Goal: Task Accomplishment & Management: Use online tool/utility

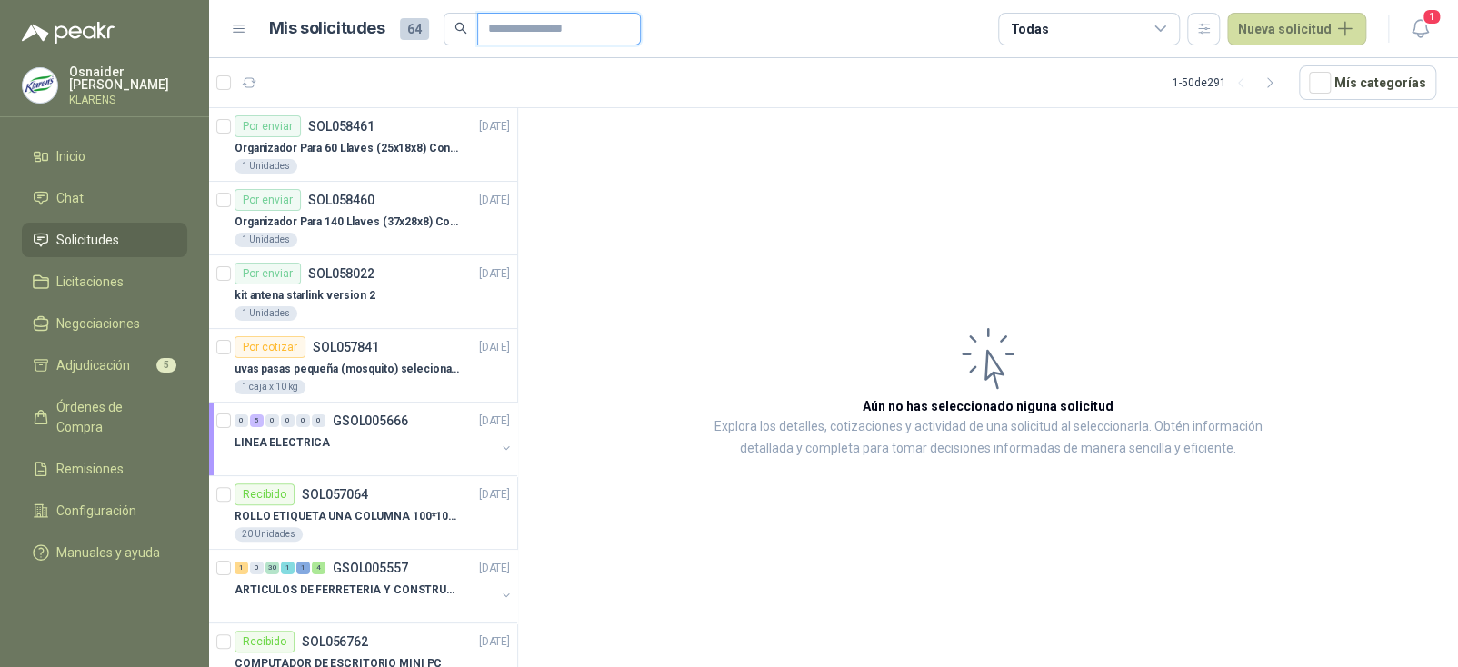
click at [531, 35] on input "text" at bounding box center [551, 29] width 127 height 31
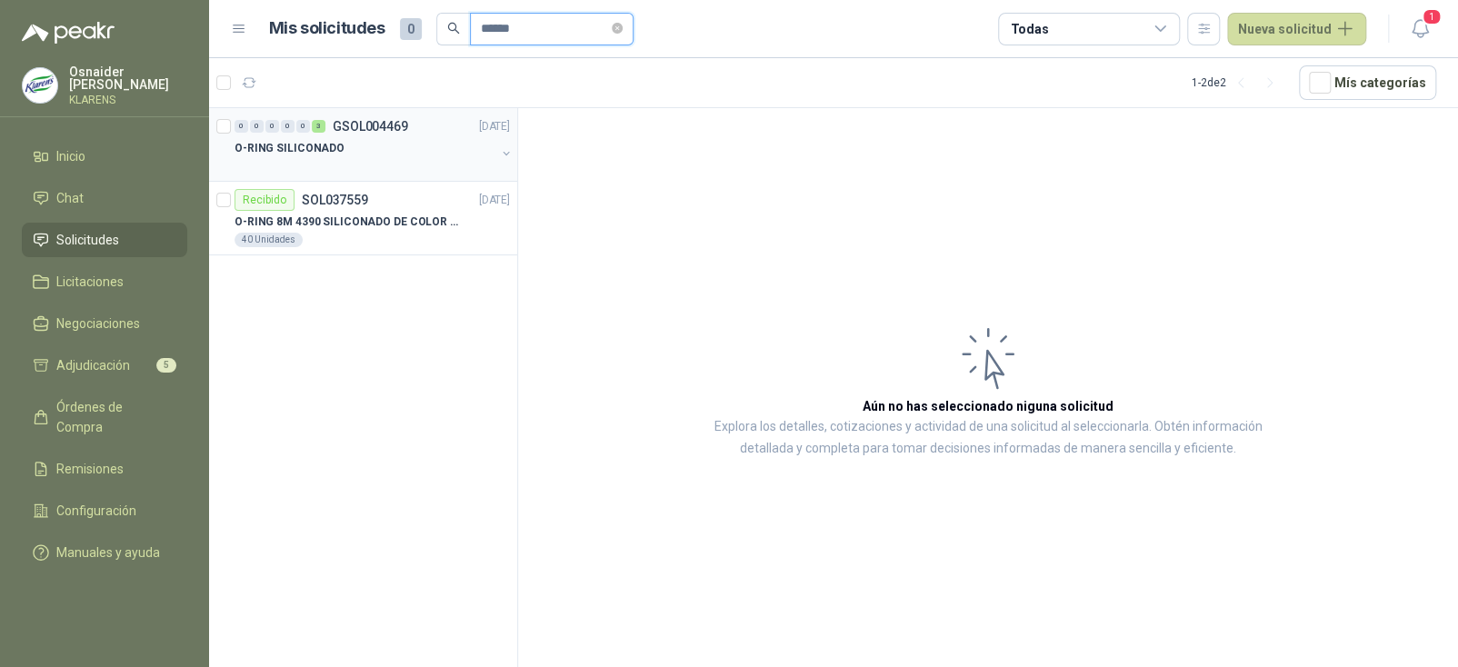
type input "******"
click at [413, 142] on div "O-RING SILICONADO" at bounding box center [365, 148] width 261 height 22
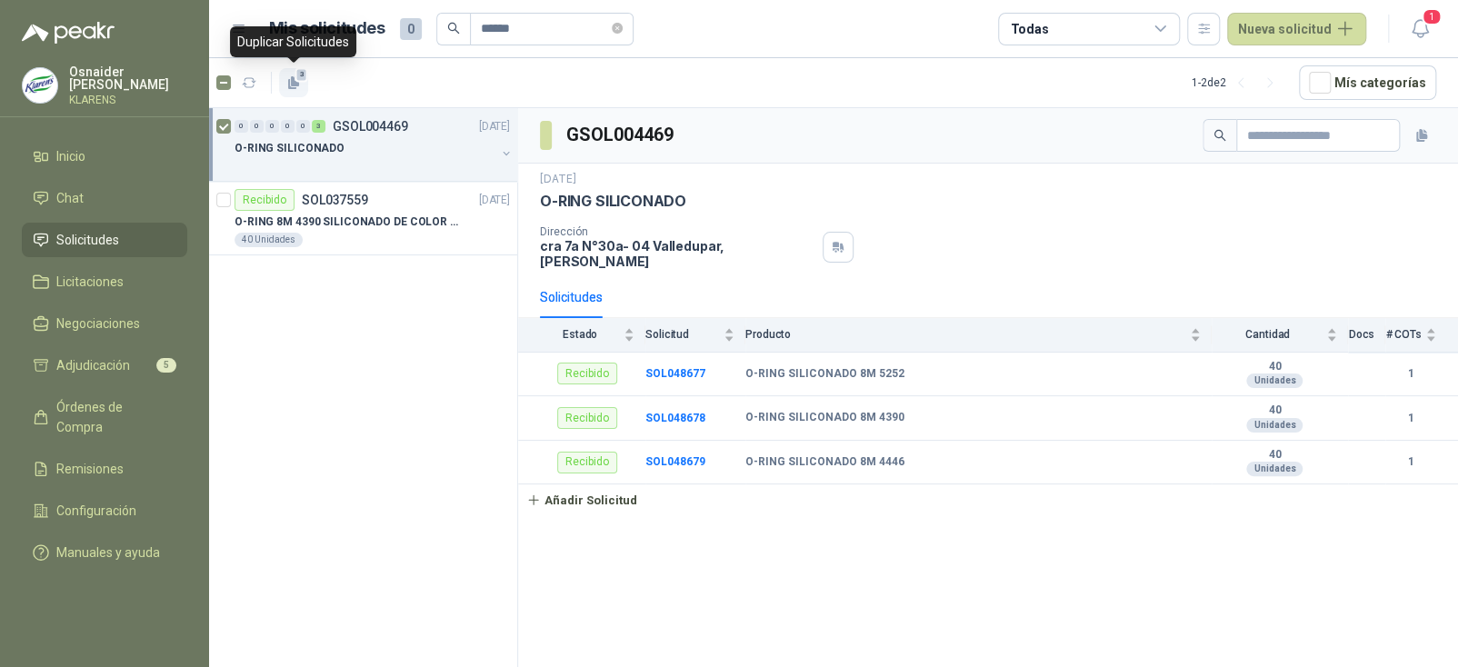
click at [294, 84] on icon "button" at bounding box center [295, 81] width 8 height 10
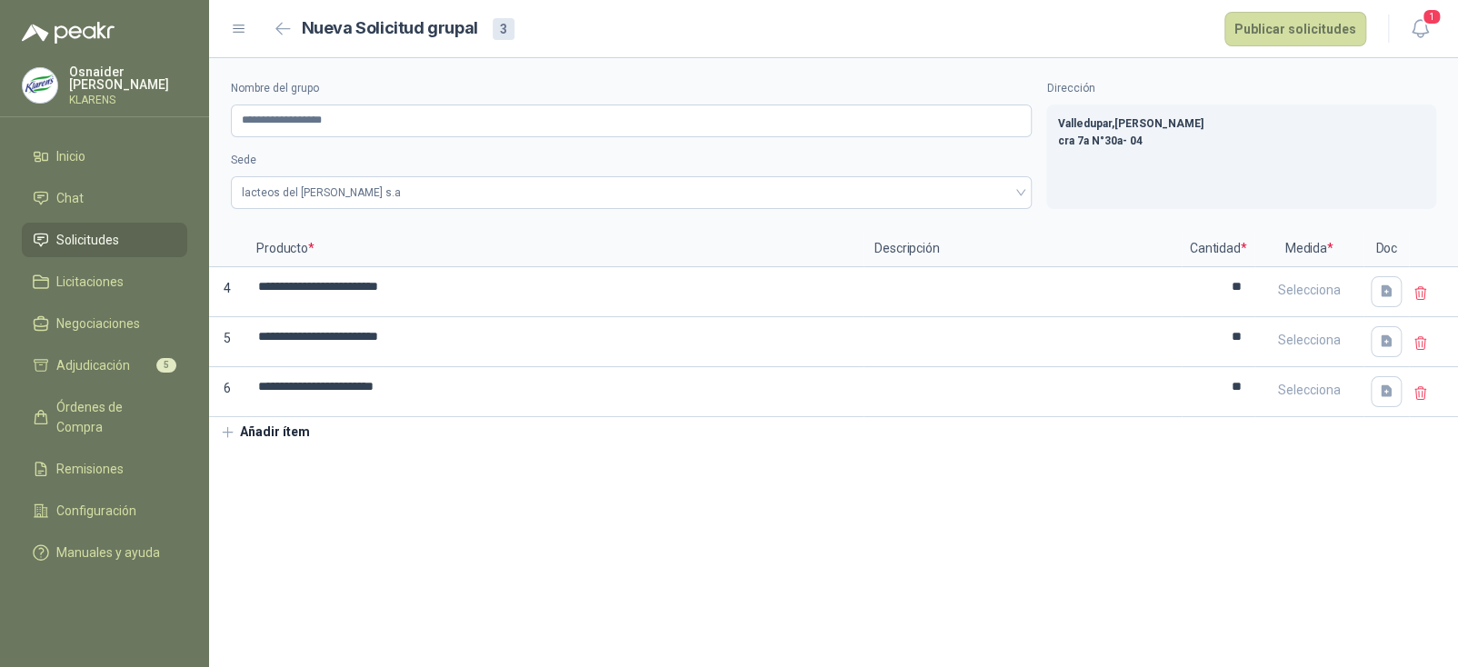
type input "**********"
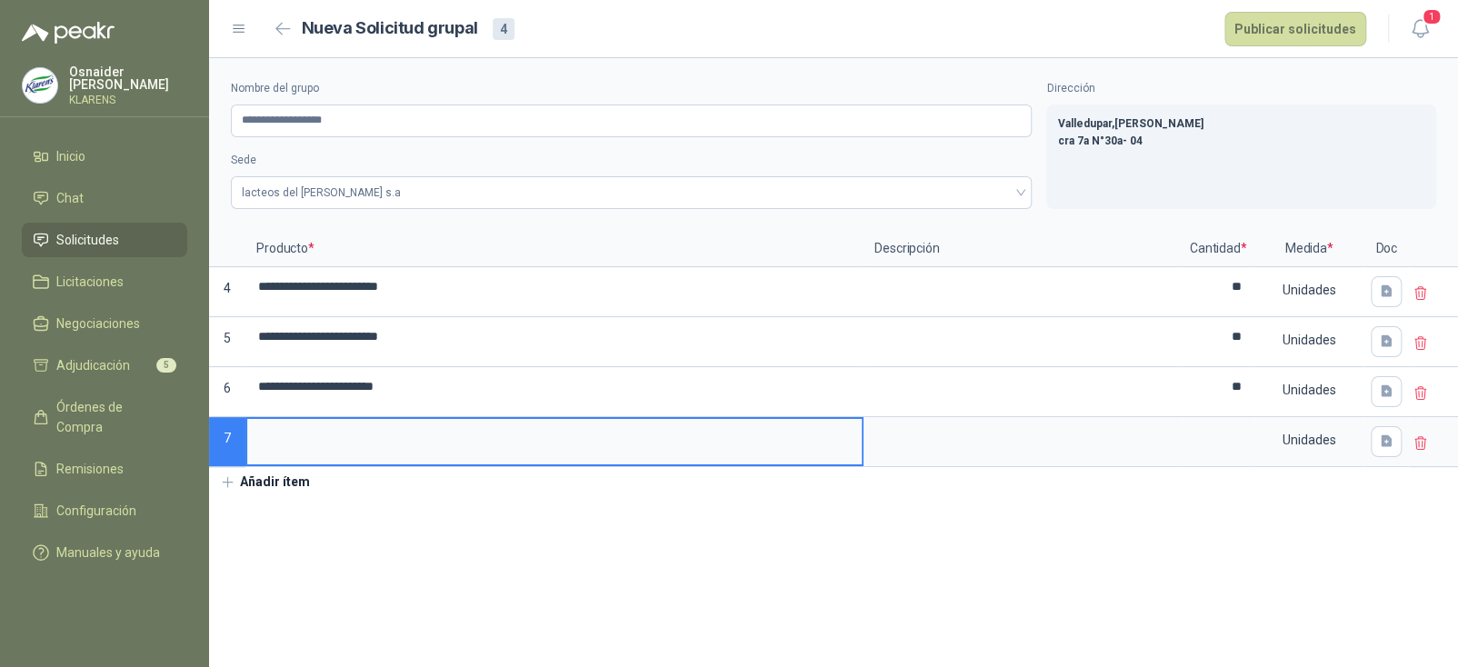
click at [1420, 445] on icon at bounding box center [1421, 443] width 16 height 16
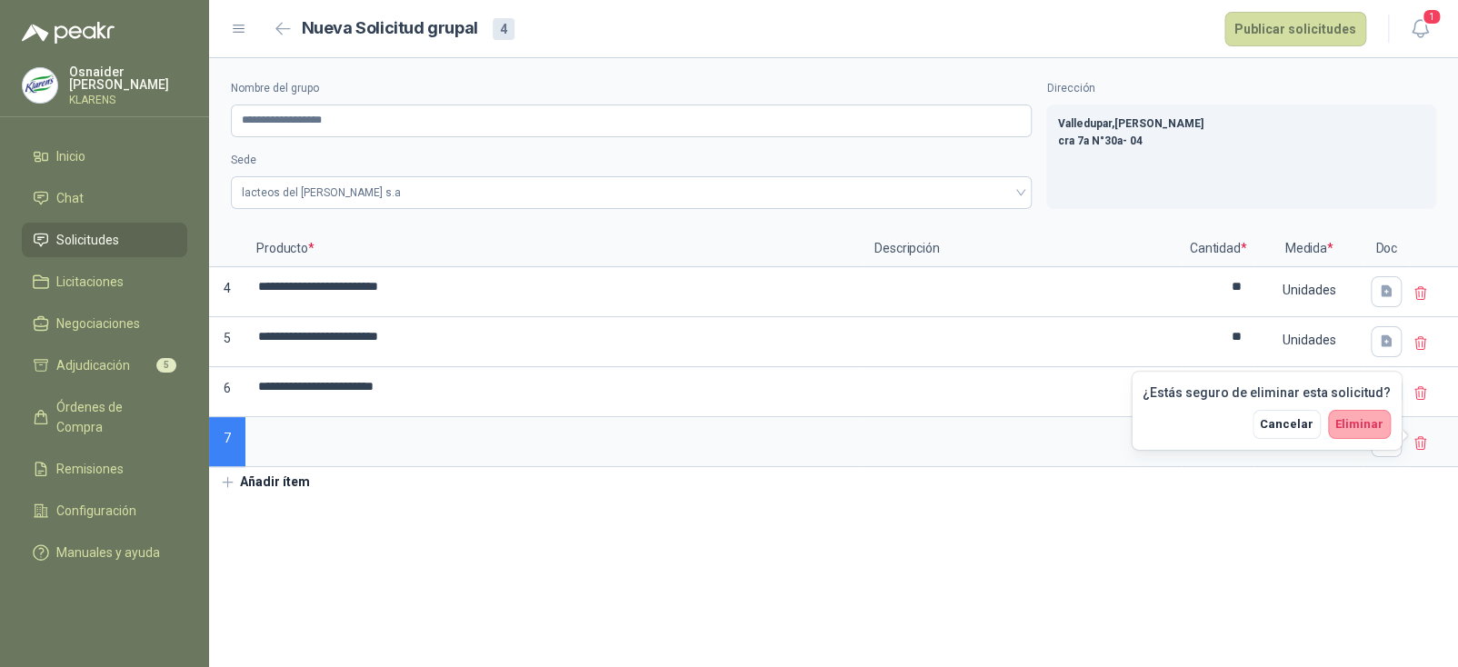
click at [1357, 425] on span "Eliminar" at bounding box center [1359, 424] width 48 height 14
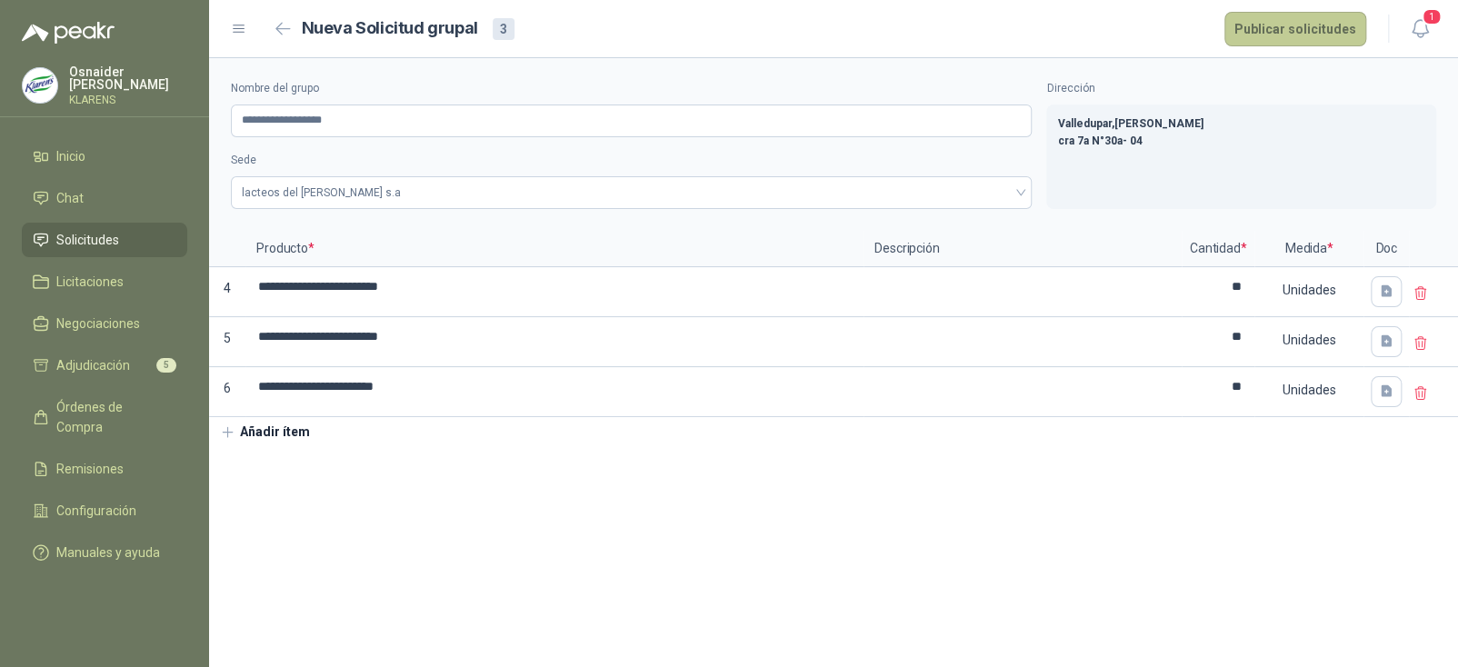
click at [1294, 33] on button "Publicar solicitudes" at bounding box center [1295, 29] width 142 height 35
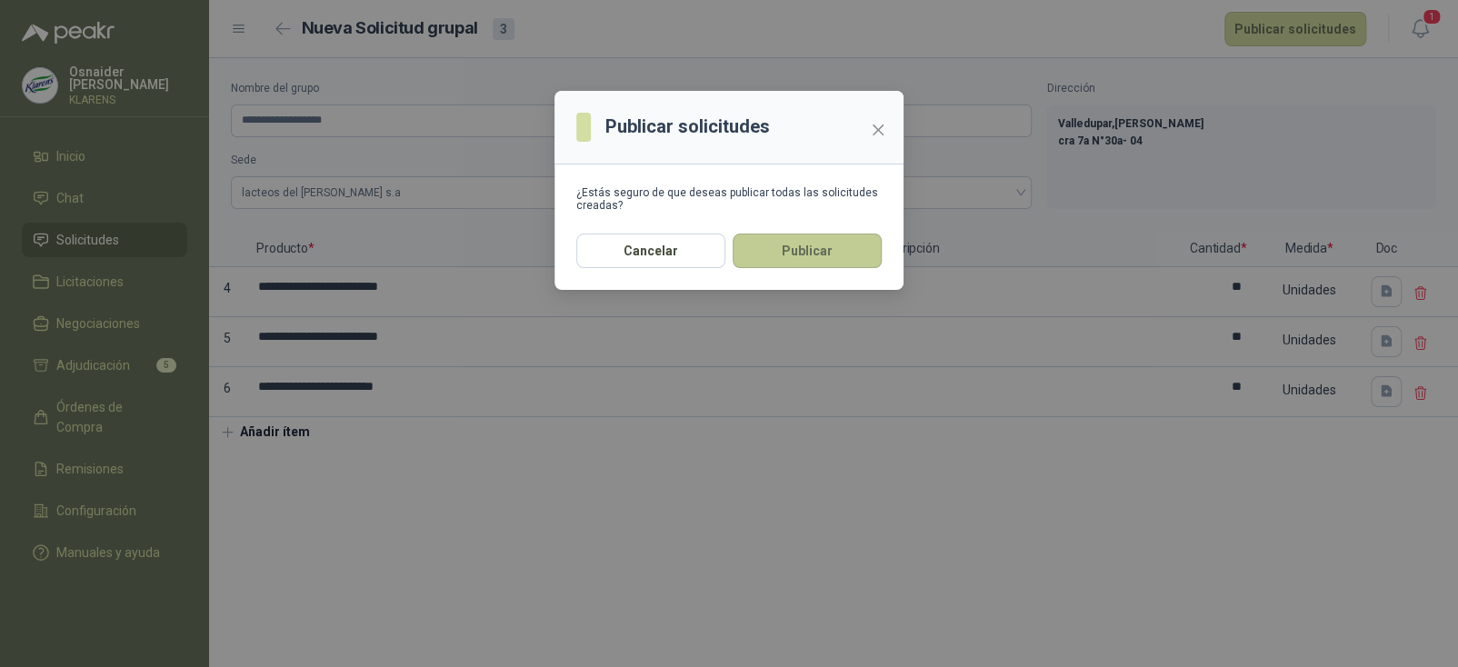
click at [849, 246] on button "Publicar" at bounding box center [807, 251] width 149 height 35
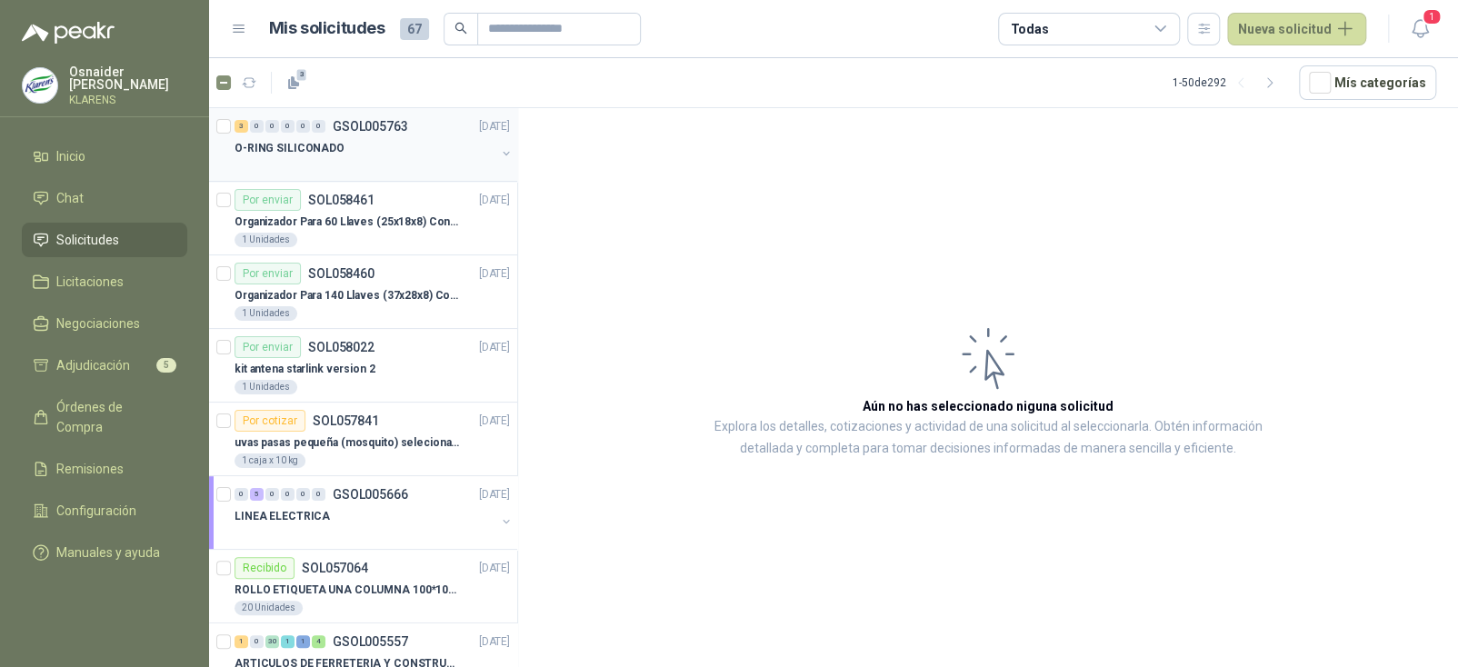
click at [357, 137] on div "O-RING SILICONADO" at bounding box center [365, 148] width 261 height 22
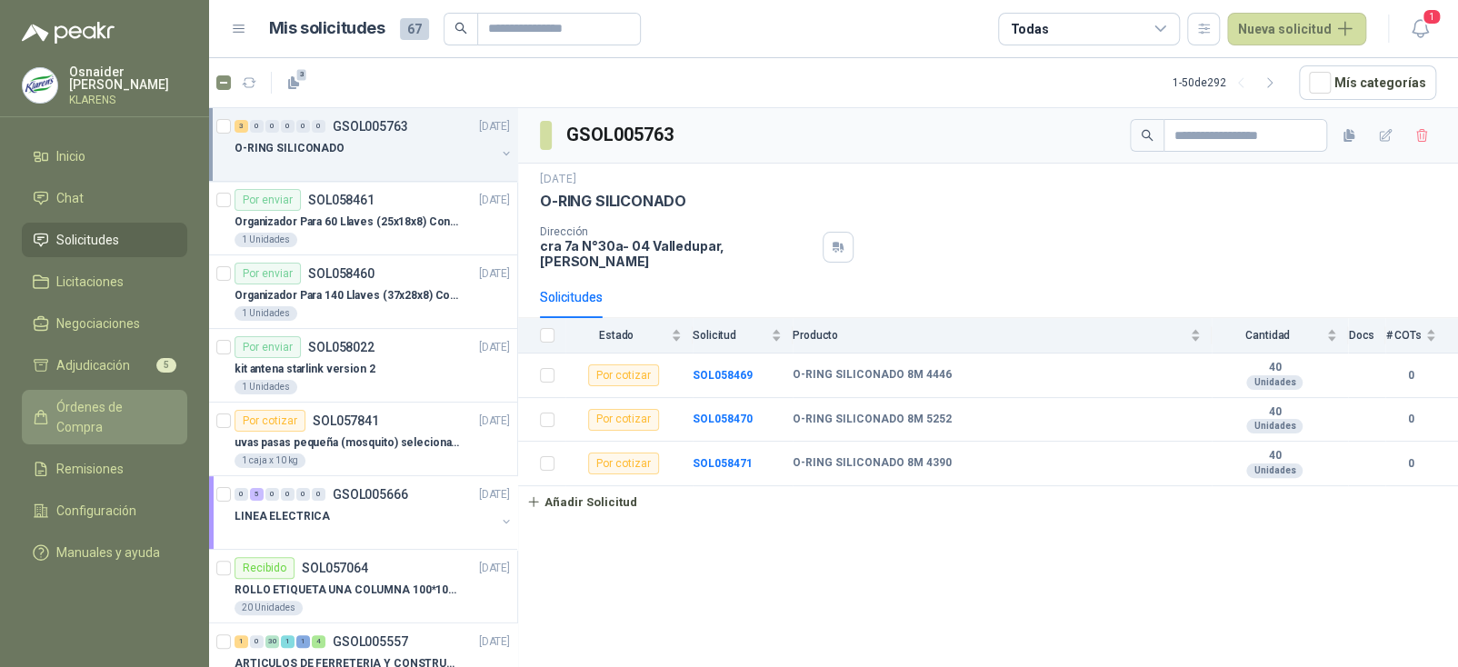
click at [83, 398] on span "Órdenes de Compra" at bounding box center [113, 417] width 114 height 40
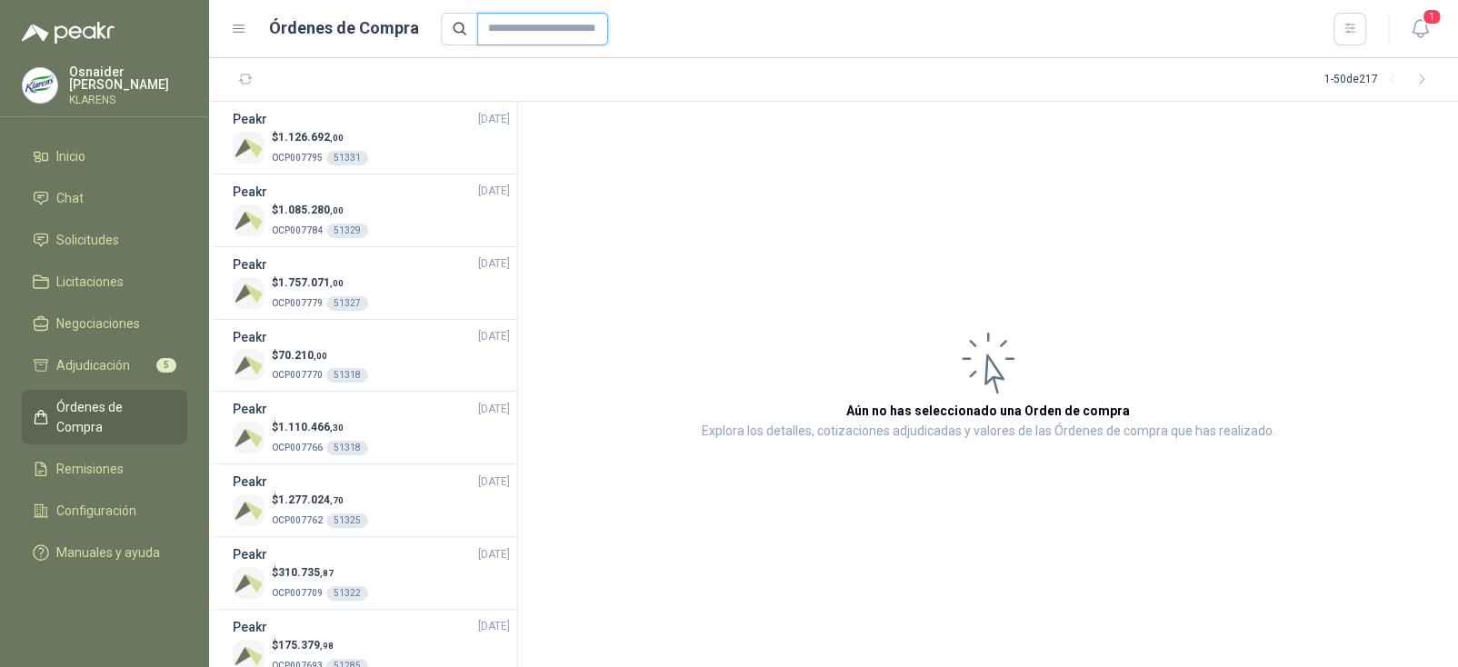
click at [518, 32] on input "text" at bounding box center [542, 29] width 131 height 33
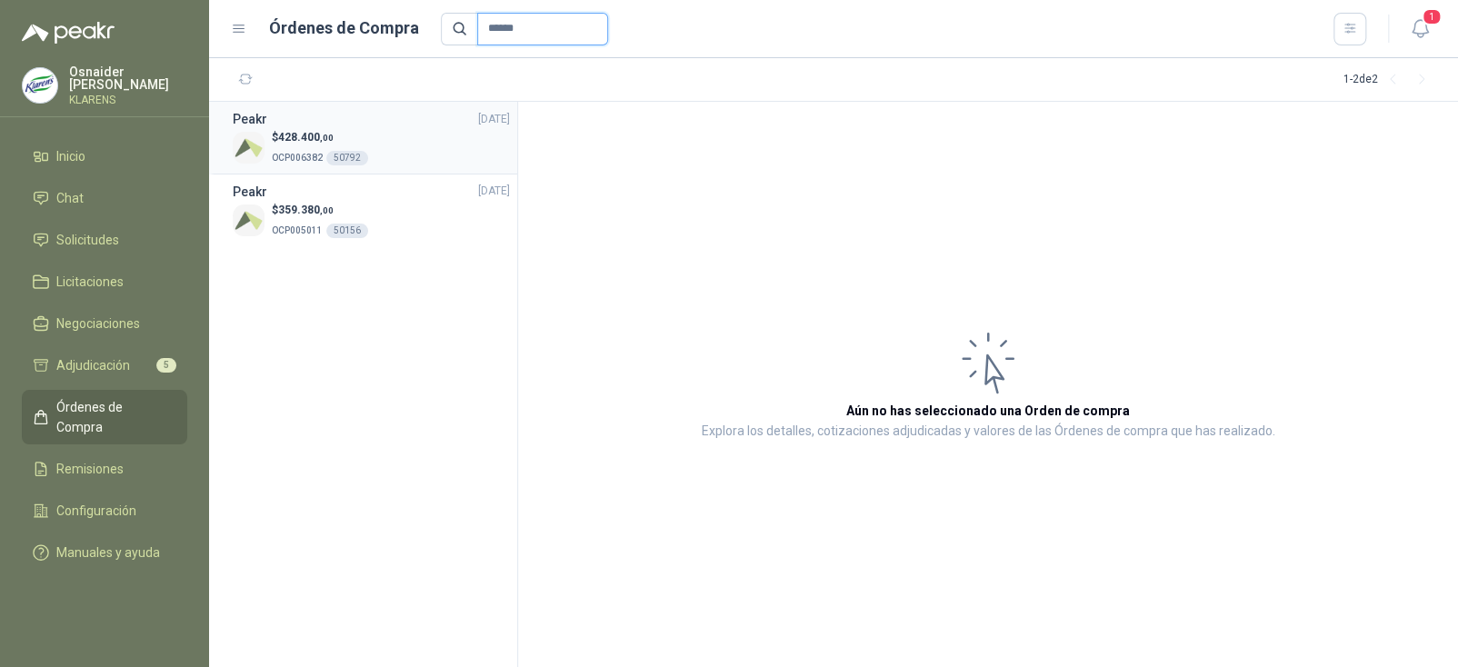
type input "******"
click at [442, 123] on div "Peakr [DATE]" at bounding box center [371, 119] width 277 height 20
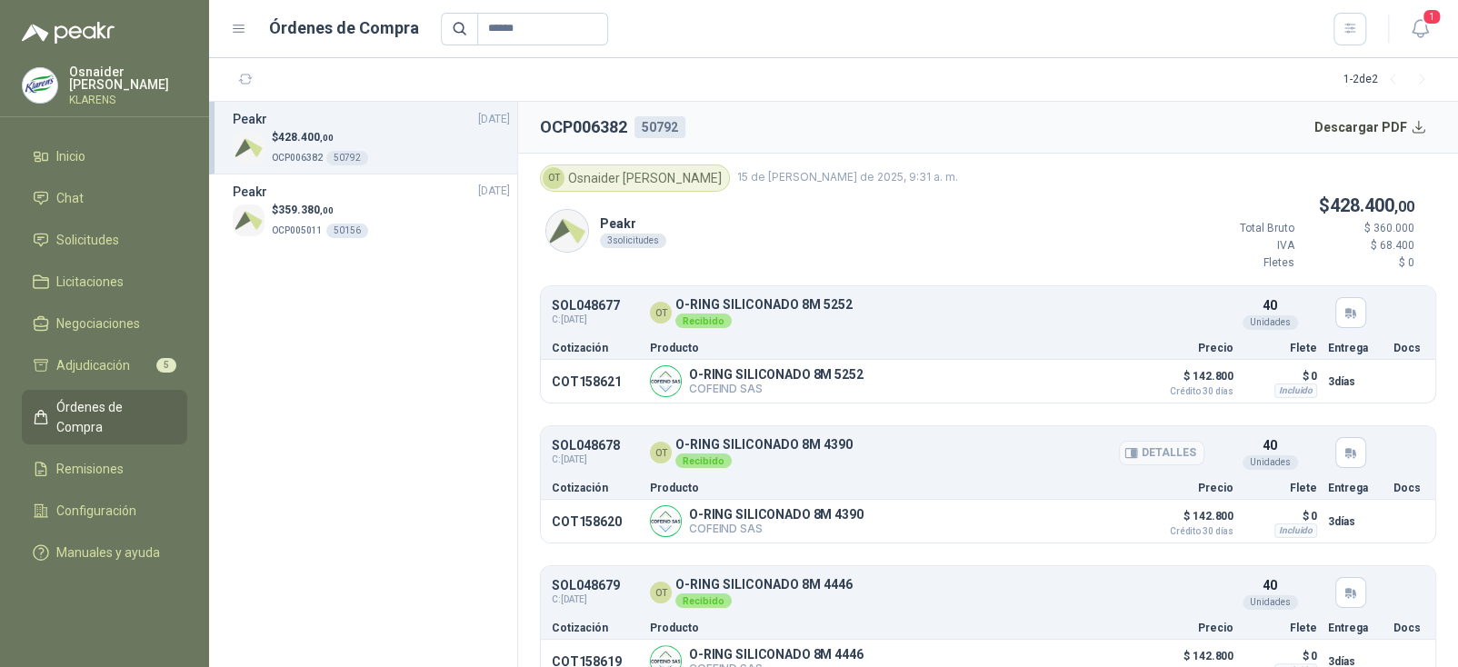
scroll to position [25, 0]
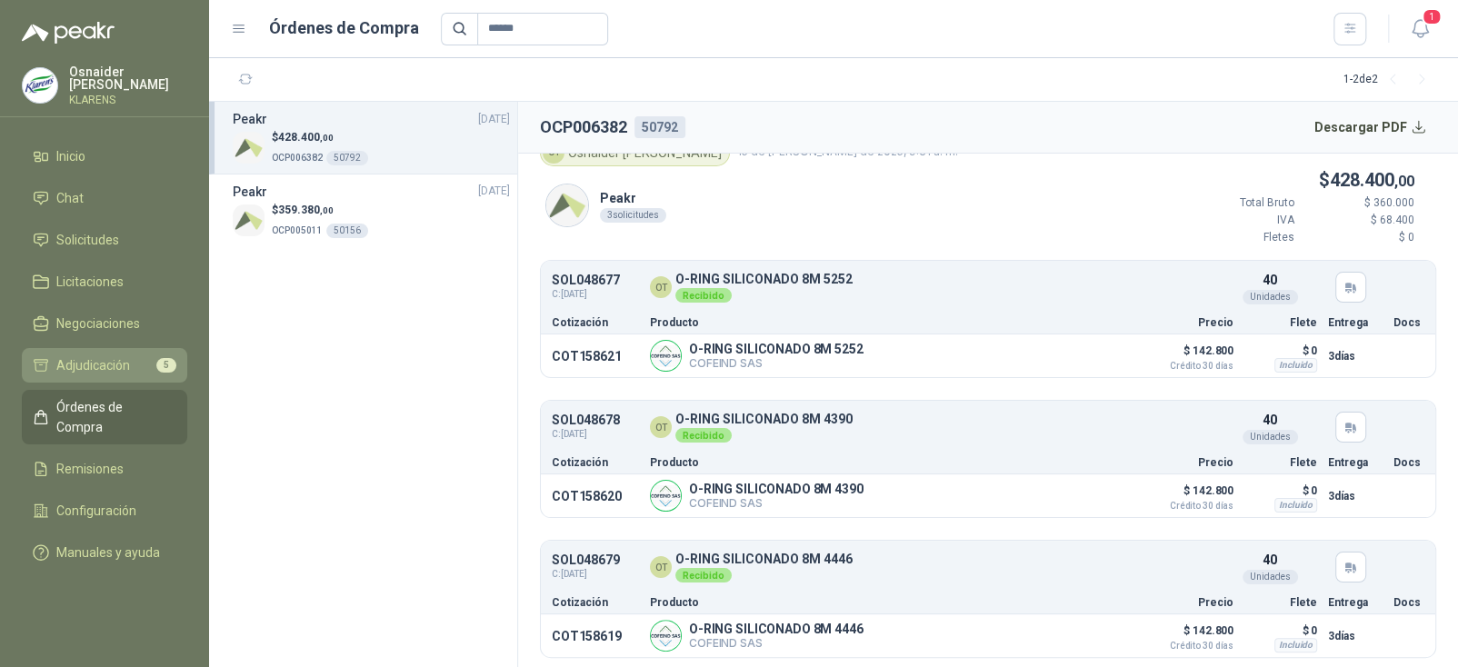
click at [106, 359] on span "Adjudicación" at bounding box center [93, 365] width 74 height 20
click at [114, 355] on span "Adjudicación" at bounding box center [93, 365] width 74 height 20
click at [146, 381] on ul "Inicio Chat Solicitudes Licitaciones Negociaciones Adjudicación 5 Órdenes de Co…" at bounding box center [104, 358] width 209 height 438
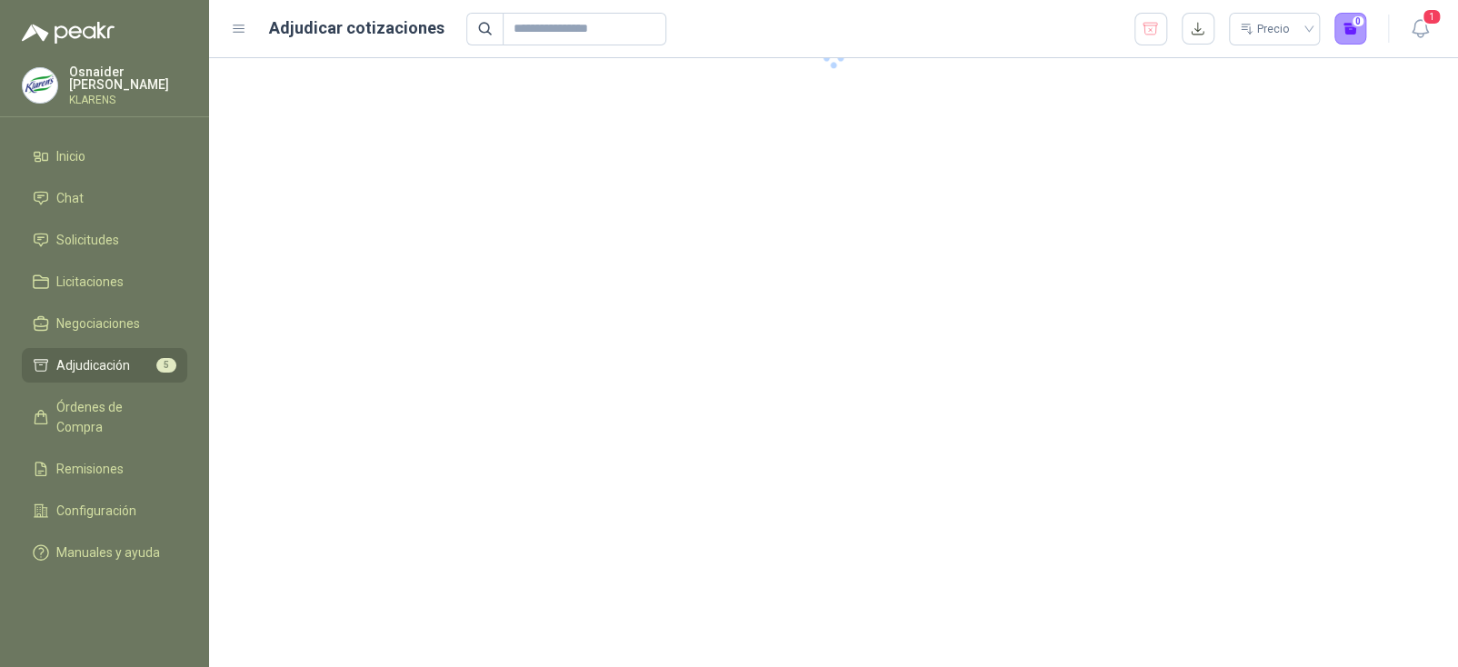
click at [107, 360] on span "Adjudicación" at bounding box center [93, 365] width 74 height 20
